Goal: Information Seeking & Learning: Learn about a topic

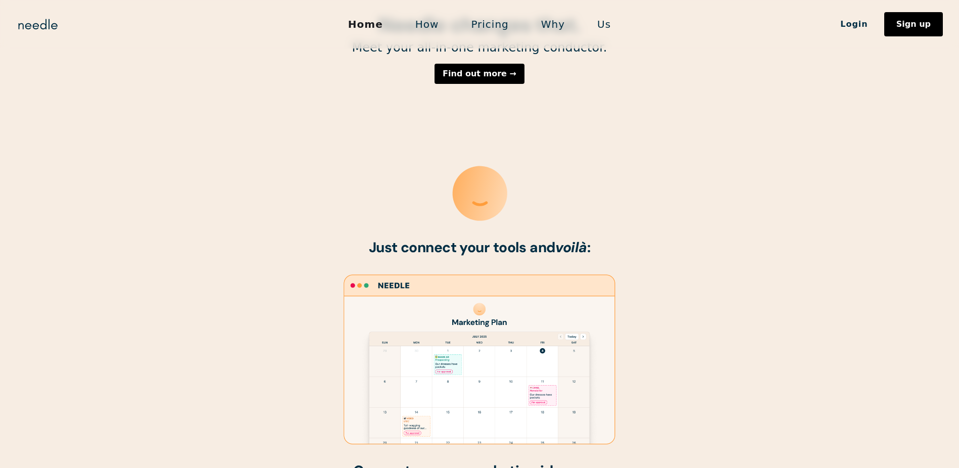
click at [673, 248] on h1 "Just connect your tools and voilà :" at bounding box center [479, 248] width 515 height 16
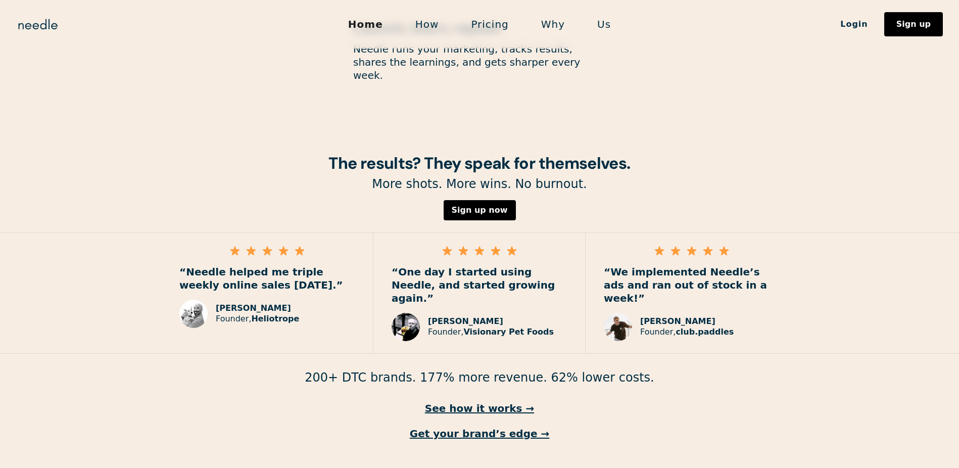
scroll to position [1385, 0]
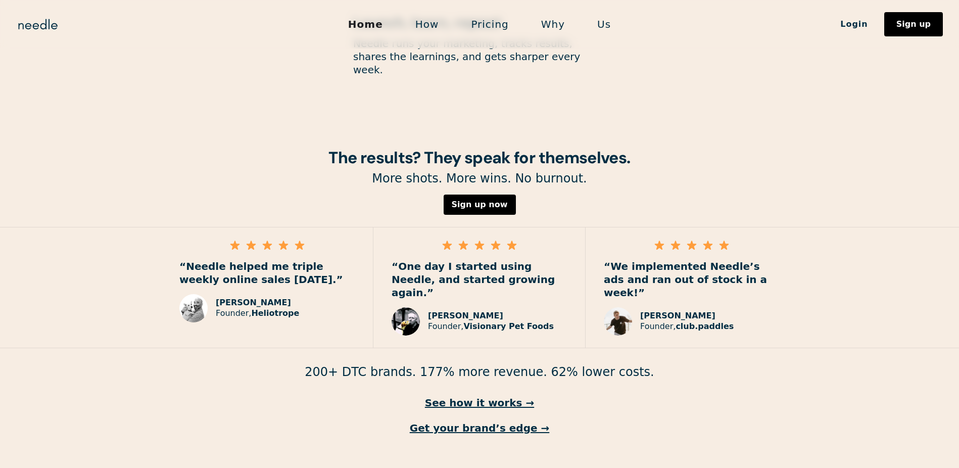
click at [531, 364] on p "200+ DTC brands. 177% more revenue. 62% lower costs." at bounding box center [479, 372] width 959 height 16
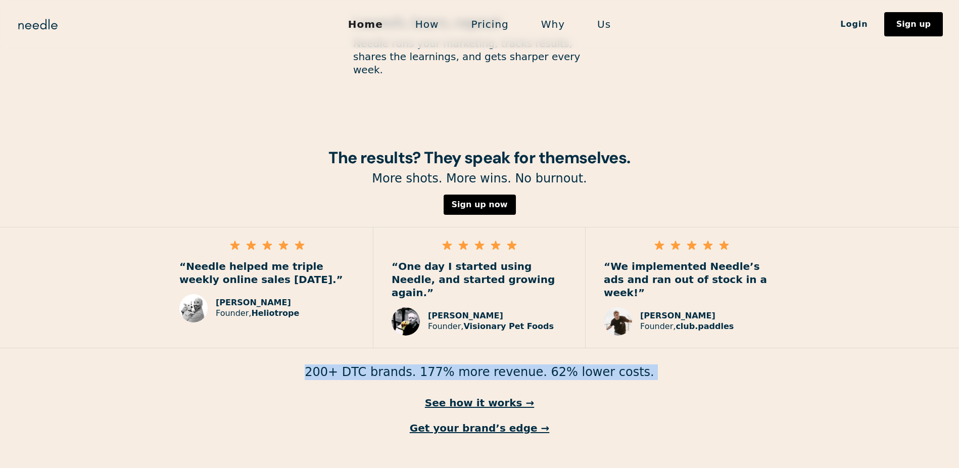
click at [531, 364] on p "200+ DTC brands. 177% more revenue. 62% lower costs." at bounding box center [479, 372] width 959 height 16
click at [508, 396] on link "See how it works →" at bounding box center [479, 402] width 959 height 13
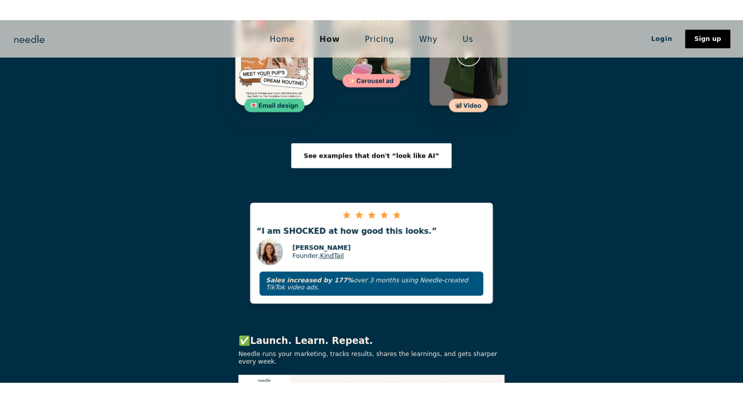
scroll to position [1686, 0]
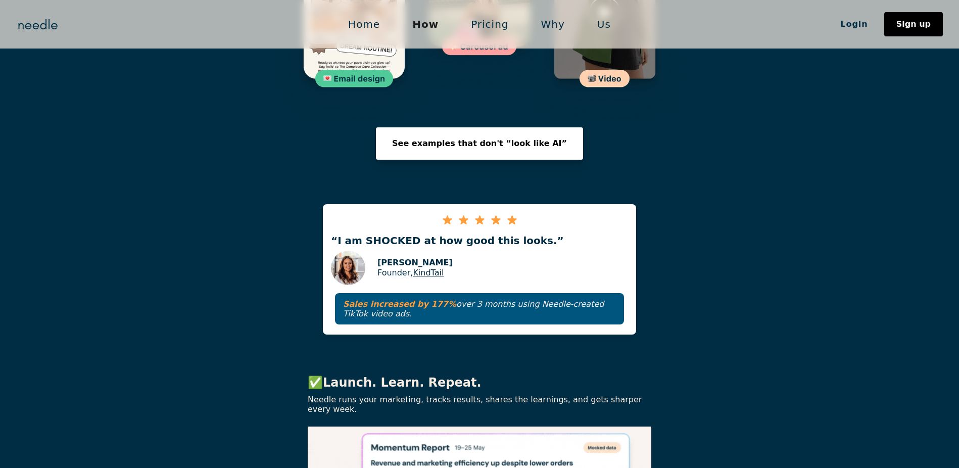
click at [490, 127] on link "See examples that don't “look like AI”" at bounding box center [479, 143] width 207 height 32
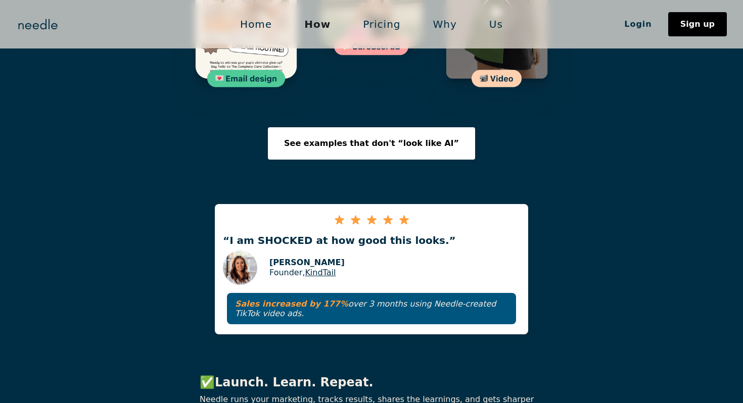
click at [386, 23] on link "Pricing" at bounding box center [382, 24] width 70 height 21
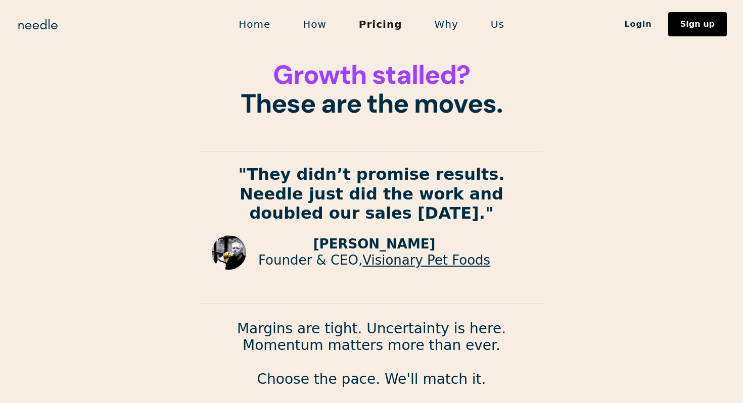
click at [416, 194] on strong ""They didn’t promise results. Needle just did the work and doubled our sales in…" at bounding box center [372, 194] width 266 height 58
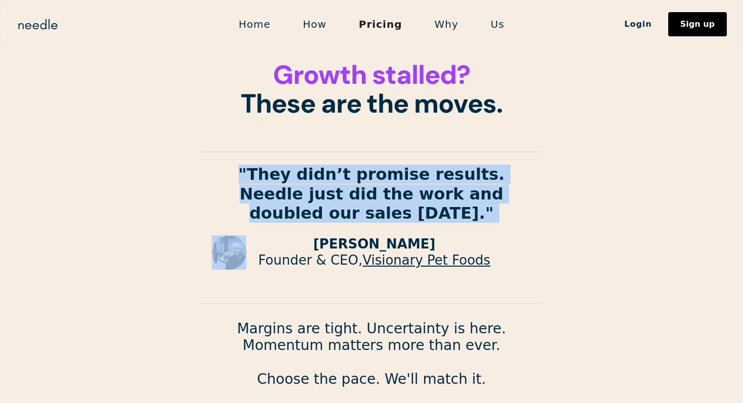
click at [416, 194] on strong ""They didn’t promise results. Needle just did the work and doubled our sales in…" at bounding box center [372, 194] width 266 height 58
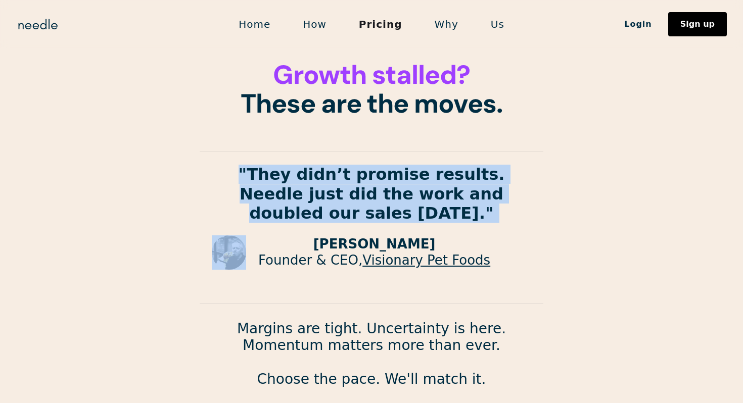
click at [416, 194] on strong ""They didn’t promise results. Needle just did the work and doubled our sales in…" at bounding box center [372, 194] width 266 height 58
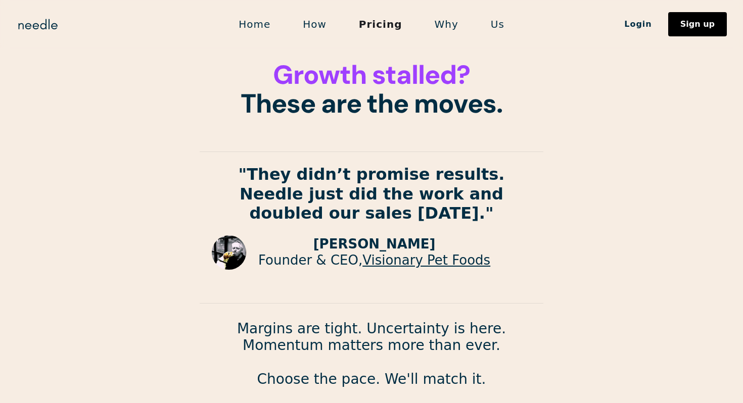
click at [395, 202] on strong ""They didn’t promise results. Needle just did the work and doubled our sales in…" at bounding box center [372, 194] width 266 height 58
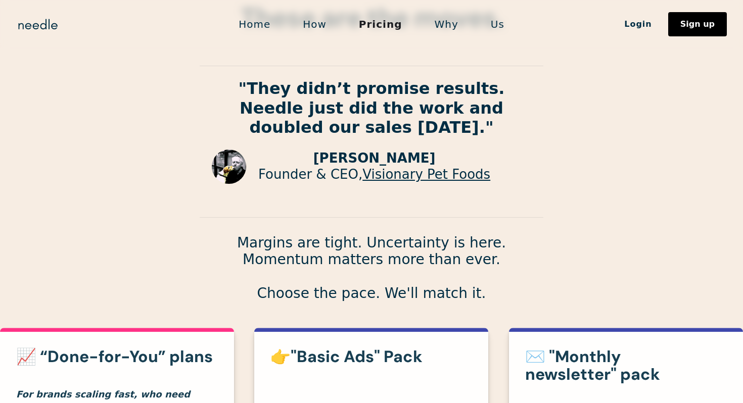
scroll to position [88, 0]
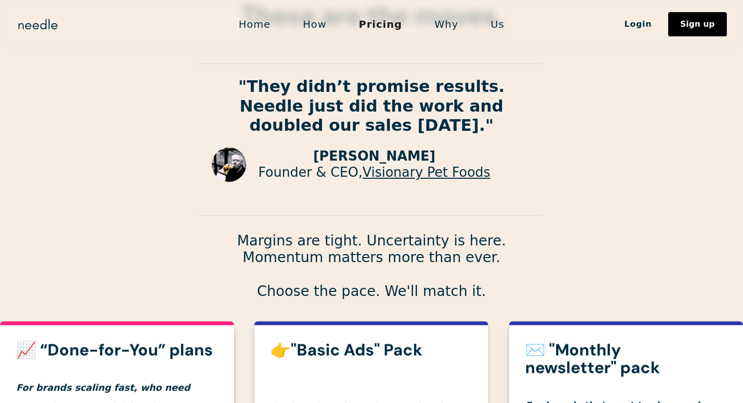
click at [380, 118] on strong ""They didn’t promise results. Needle just did the work and doubled our sales in…" at bounding box center [372, 106] width 266 height 58
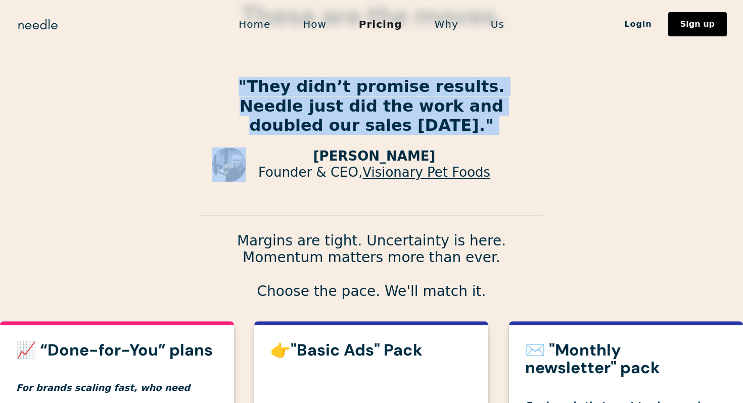
click at [380, 118] on strong ""They didn’t promise results. Needle just did the work and doubled our sales in…" at bounding box center [372, 106] width 266 height 58
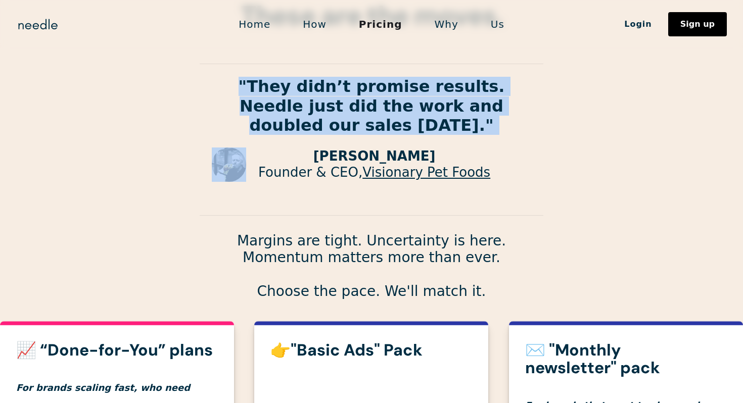
click at [380, 118] on strong ""They didn’t promise results. Needle just did the work and doubled our sales in…" at bounding box center [372, 106] width 266 height 58
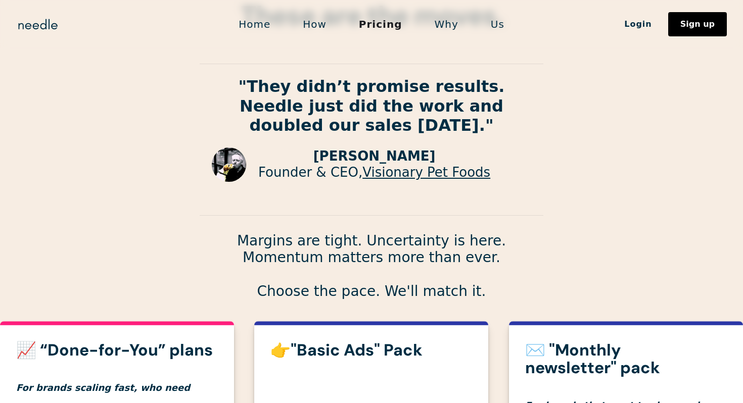
click at [376, 97] on strong ""They didn’t promise results. Needle just did the work and doubled our sales in…" at bounding box center [372, 106] width 266 height 58
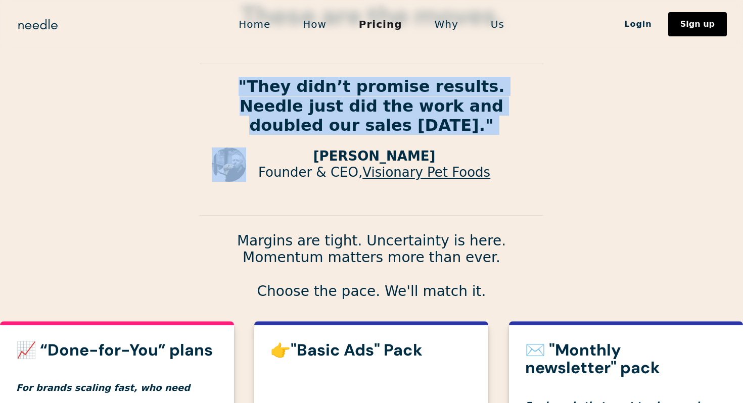
click at [376, 97] on strong ""They didn’t promise results. Needle just did the work and doubled our sales in…" at bounding box center [372, 106] width 266 height 58
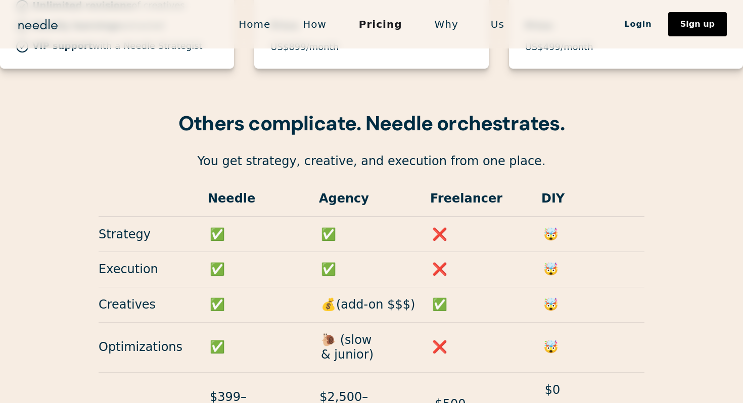
scroll to position [864, 0]
click at [366, 153] on p "You get strategy, creative, and execution from one place." at bounding box center [371, 161] width 743 height 16
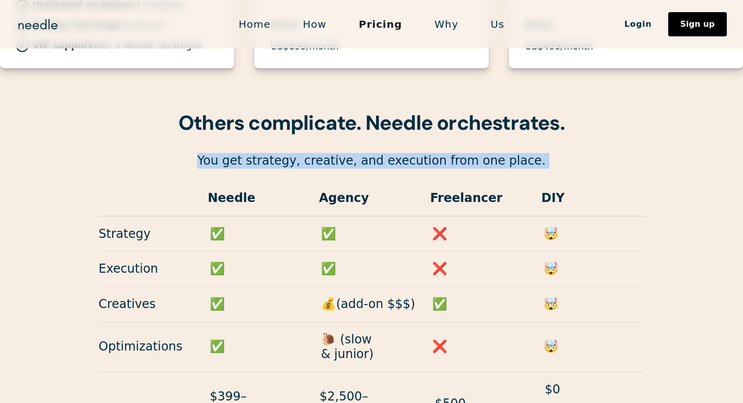
click at [366, 153] on p "You get strategy, creative, and execution from one place." at bounding box center [371, 161] width 743 height 16
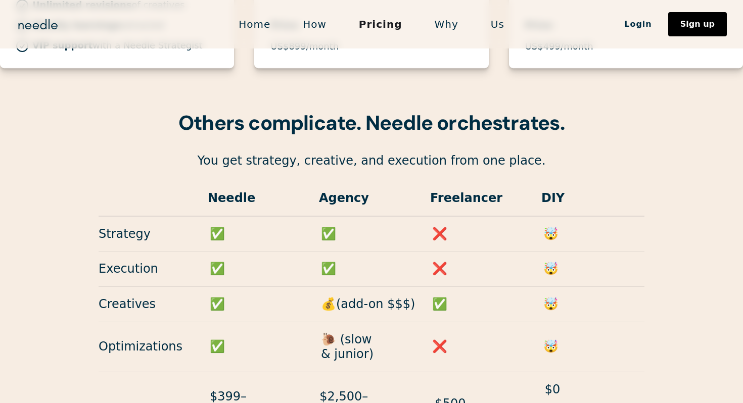
click at [366, 153] on p "You get strategy, creative, and execution from one place." at bounding box center [371, 161] width 743 height 16
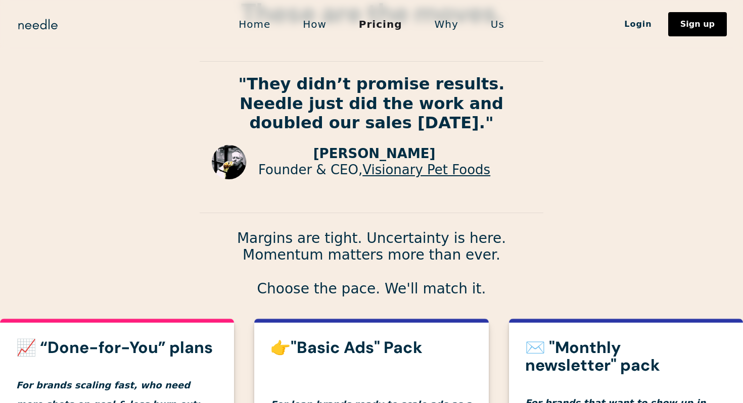
scroll to position [0, 0]
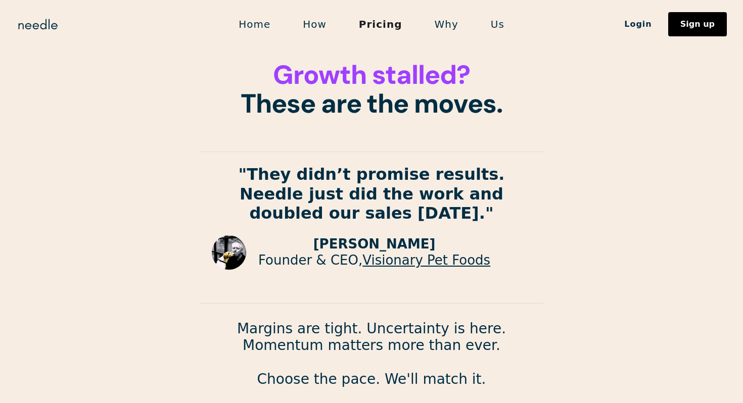
click at [416, 176] on strong ""They didn’t promise results. Needle just did the work and doubled our sales in…" at bounding box center [372, 194] width 266 height 58
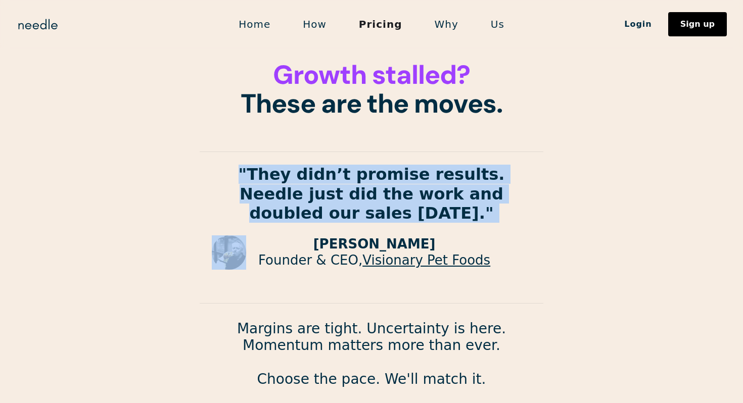
click at [416, 176] on strong ""They didn’t promise results. Needle just did the work and doubled our sales in…" at bounding box center [372, 194] width 266 height 58
